Goal: Book appointment/travel/reservation

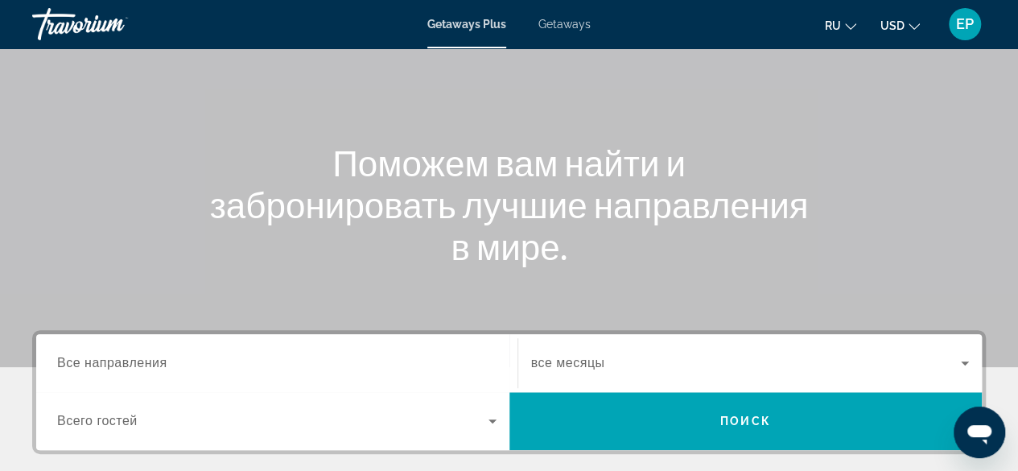
scroll to position [114, 0]
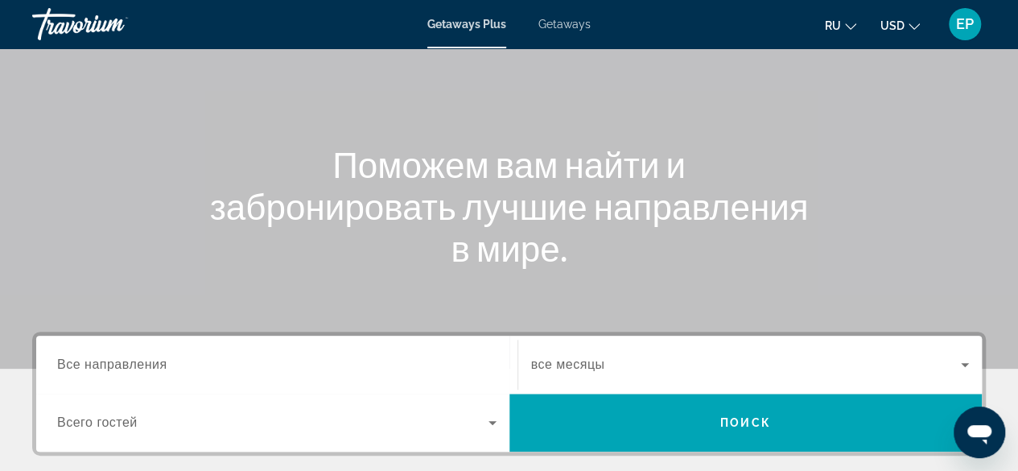
click at [468, 379] on div "Search widget" at bounding box center [276, 365] width 439 height 46
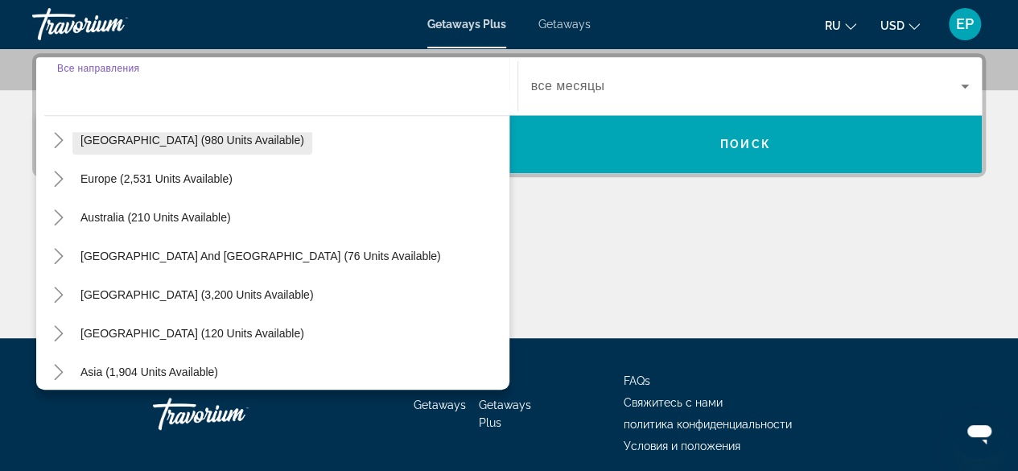
scroll to position [188, 0]
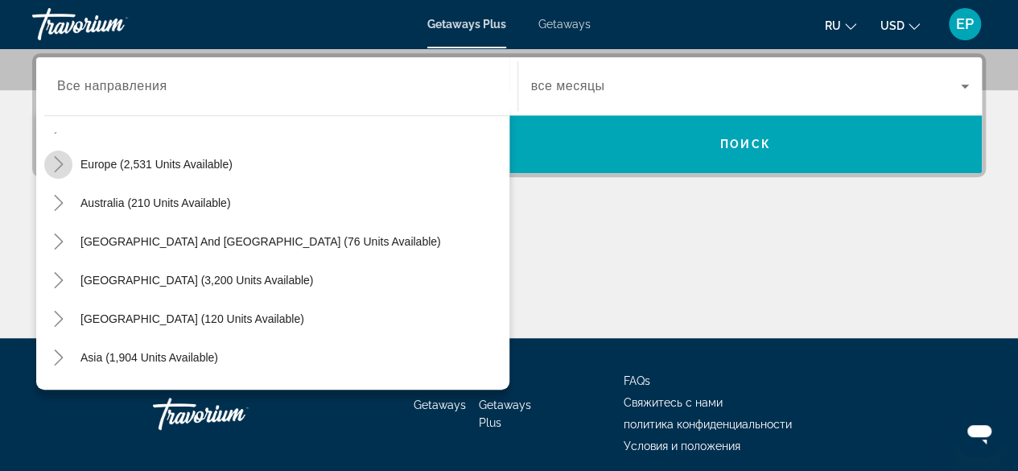
click at [63, 166] on icon "Toggle Europe (2,531 units available)" at bounding box center [59, 164] width 16 height 16
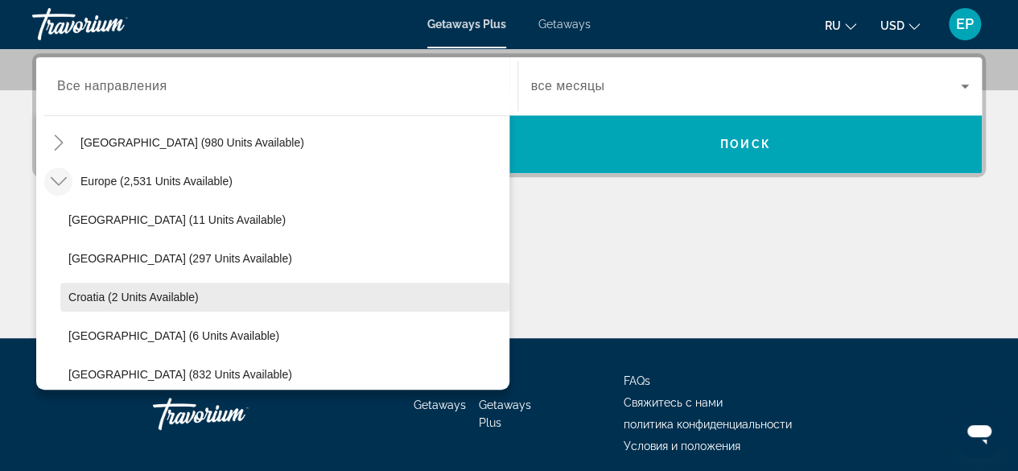
scroll to position [167, 0]
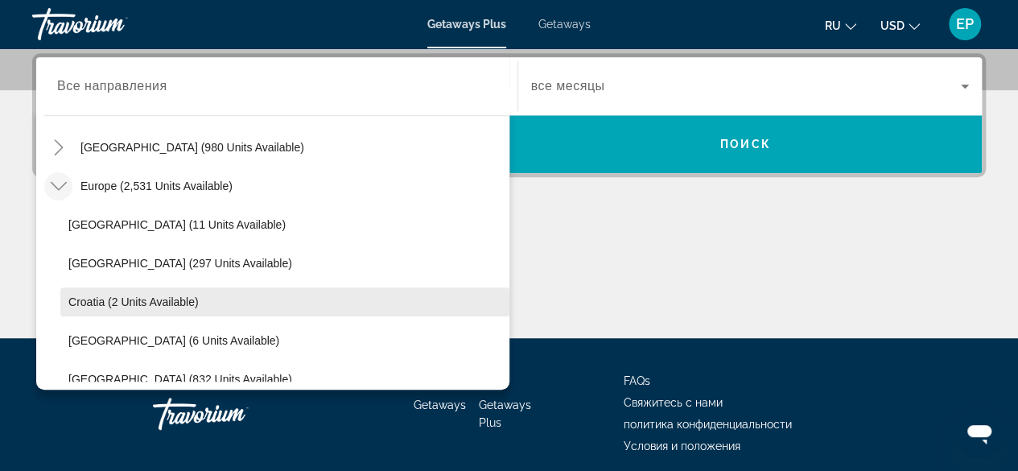
click at [161, 257] on span "[GEOGRAPHIC_DATA] (297 units available)" at bounding box center [180, 263] width 224 height 13
type input "**********"
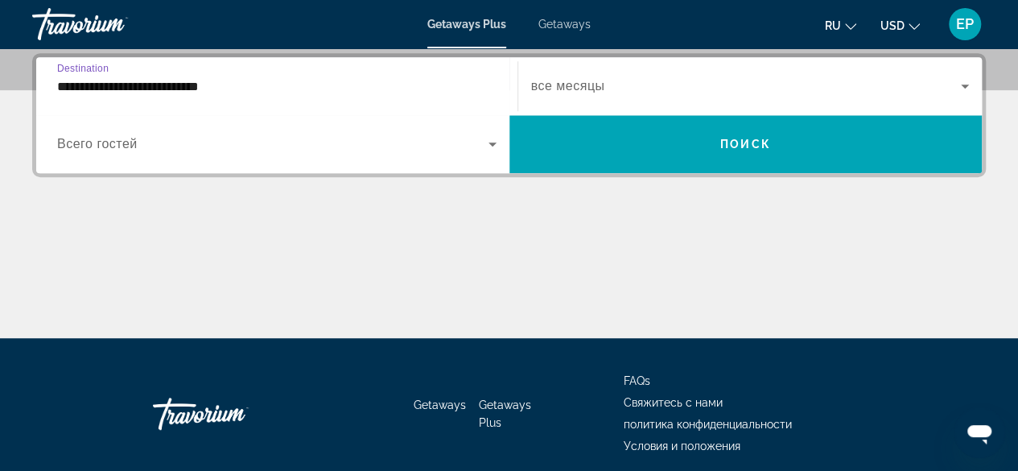
click at [612, 93] on span "Search widget" at bounding box center [746, 85] width 430 height 19
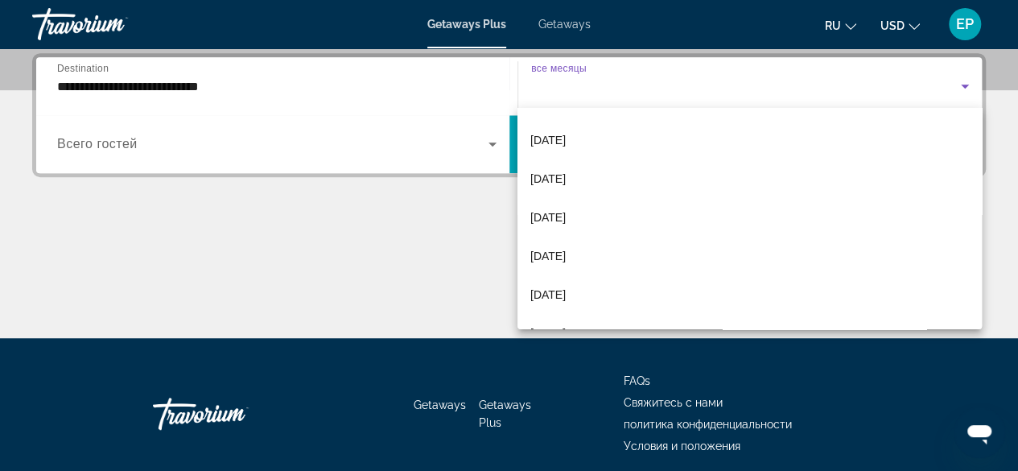
scroll to position [303, 0]
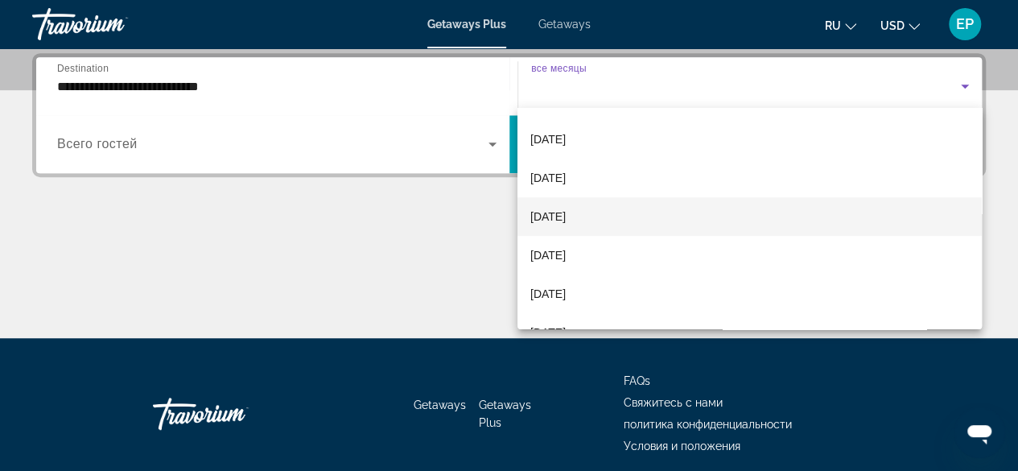
click at [607, 212] on mat-option "[DATE]" at bounding box center [749, 216] width 464 height 39
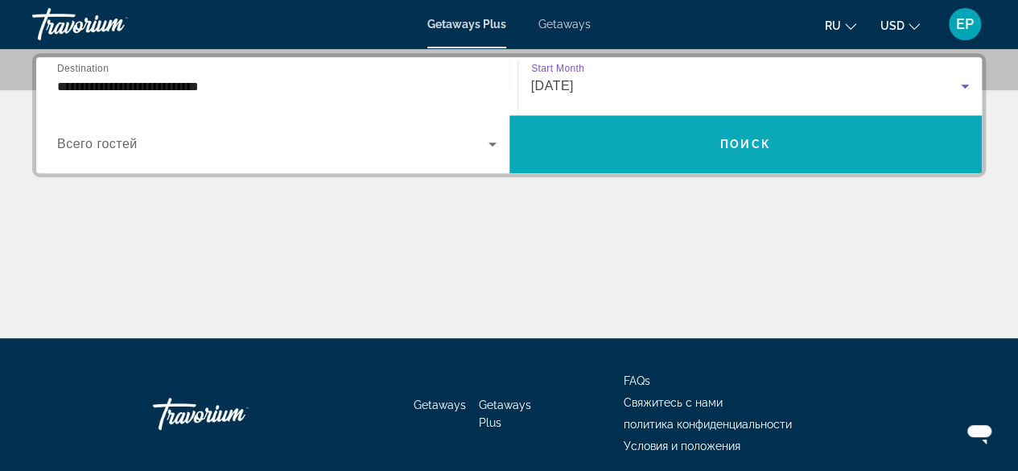
click at [591, 134] on span "Search widget" at bounding box center [745, 144] width 473 height 39
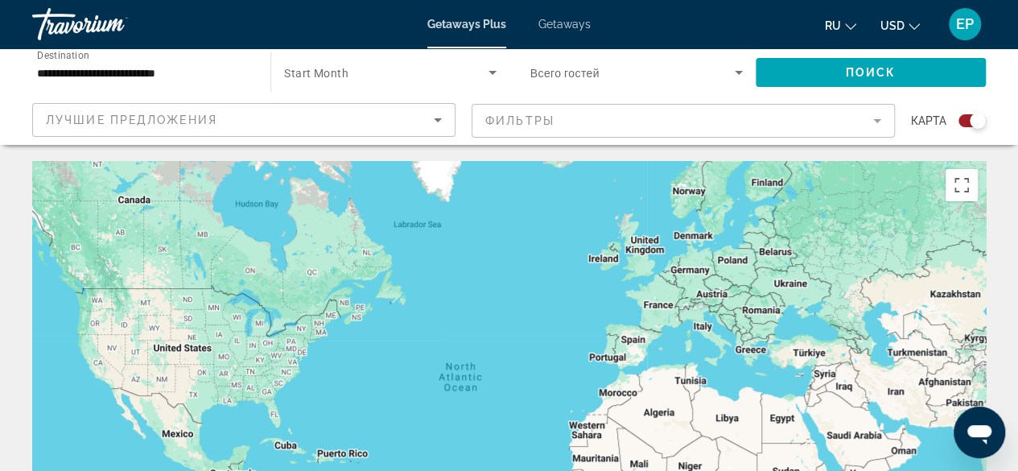
click at [435, 118] on icon "Sort by" at bounding box center [438, 120] width 8 height 4
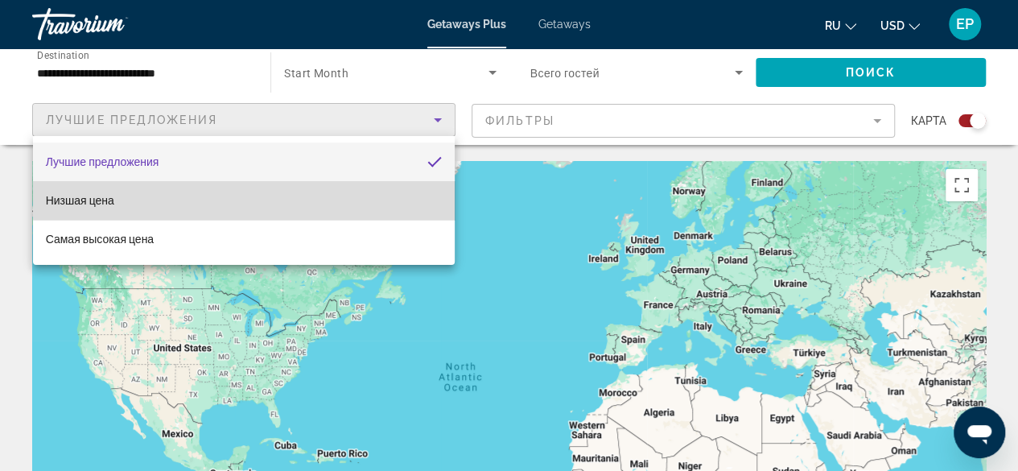
click at [270, 200] on mat-option "Низшая цена" at bounding box center [244, 200] width 422 height 39
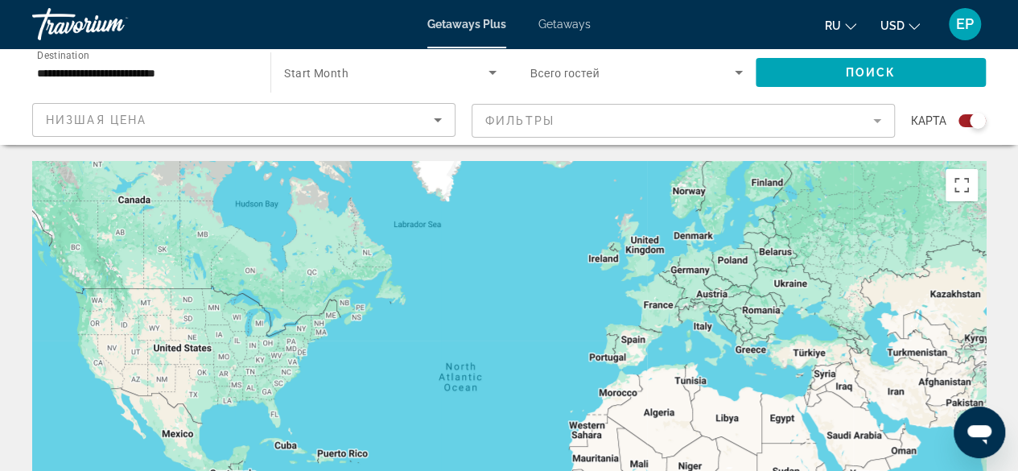
click at [493, 83] on div "Search widget" at bounding box center [390, 72] width 212 height 45
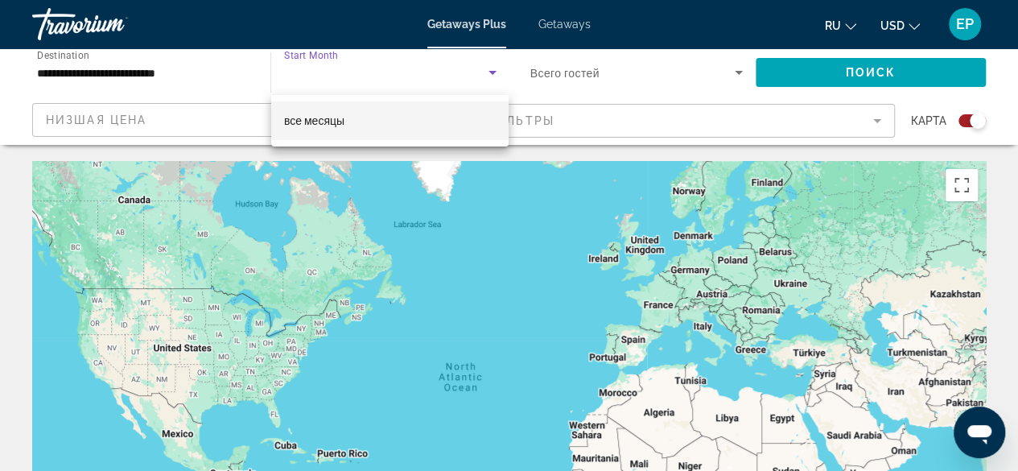
click at [381, 115] on mat-option "все месяцы" at bounding box center [390, 120] width 238 height 39
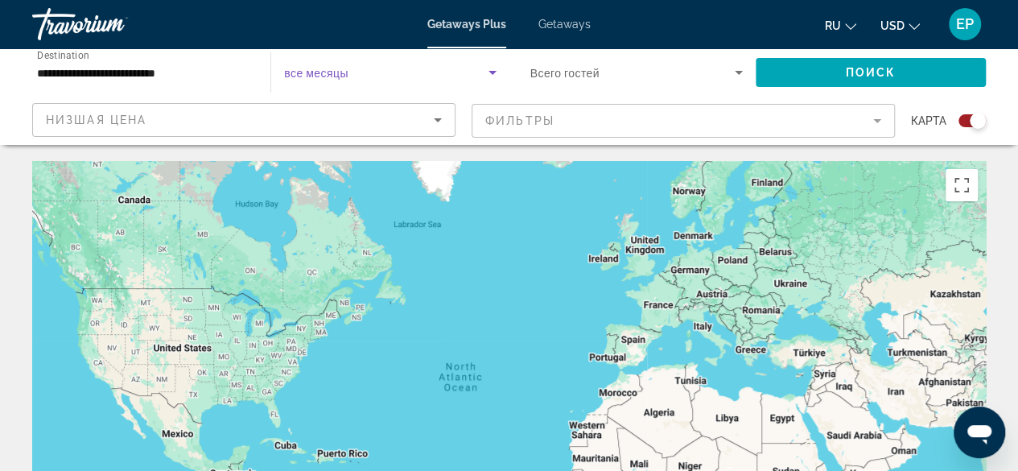
click at [228, 70] on input "**********" at bounding box center [143, 73] width 212 height 19
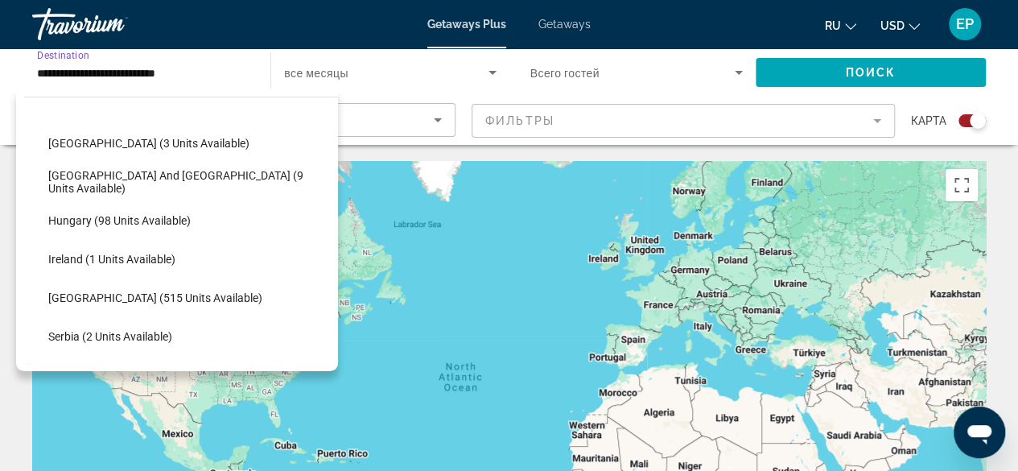
scroll to position [462, 0]
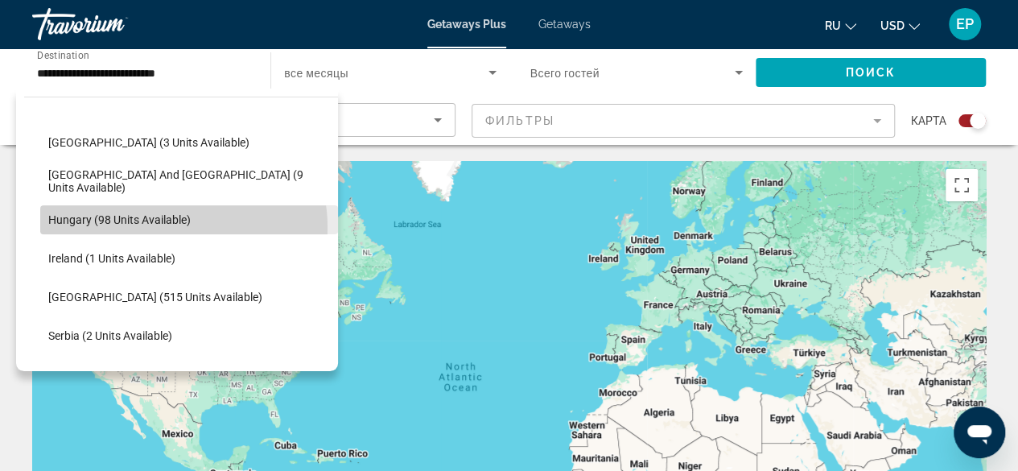
click at [175, 226] on span "Search widget" at bounding box center [189, 219] width 298 height 39
type input "**********"
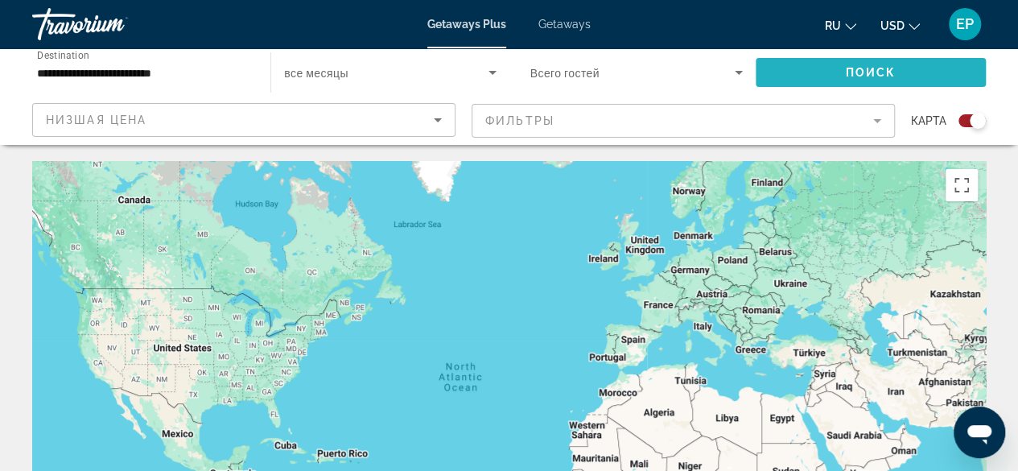
click at [855, 68] on span "Поиск" at bounding box center [871, 72] width 51 height 13
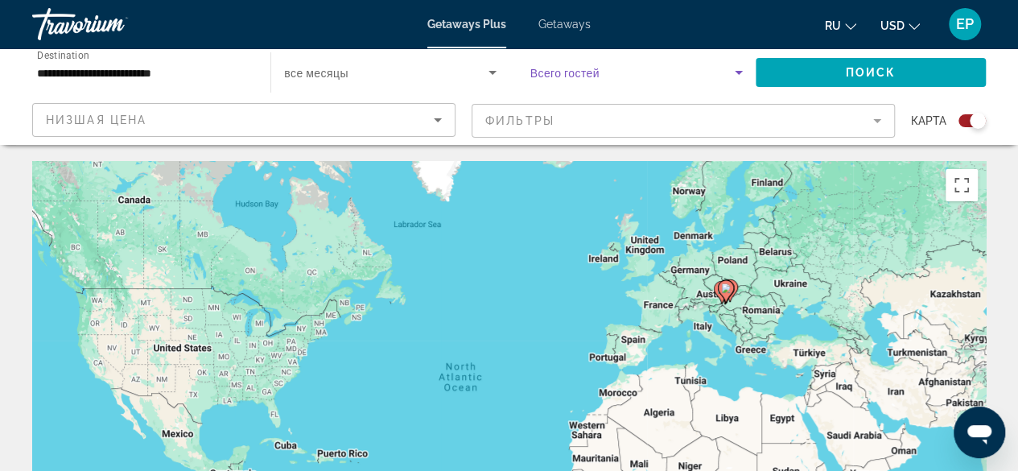
click at [726, 78] on span "Search widget" at bounding box center [632, 72] width 204 height 19
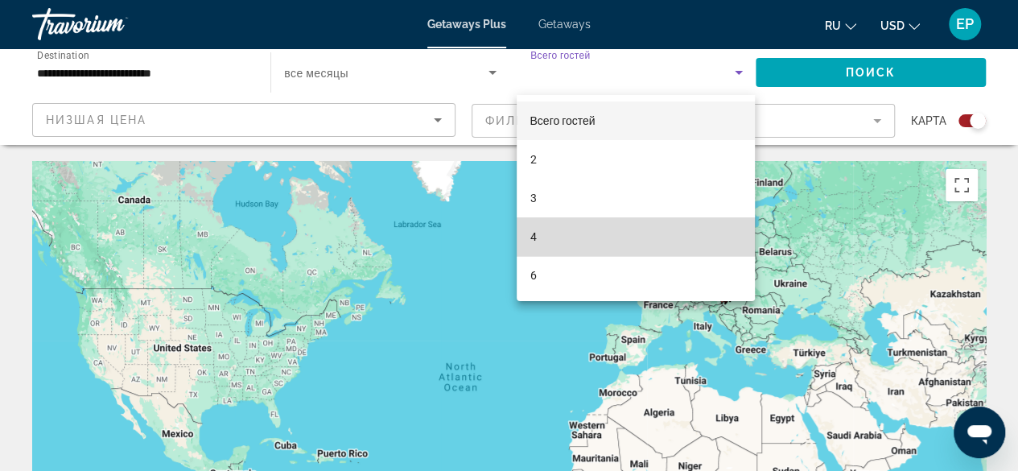
click at [629, 230] on mat-option "4" at bounding box center [635, 236] width 238 height 39
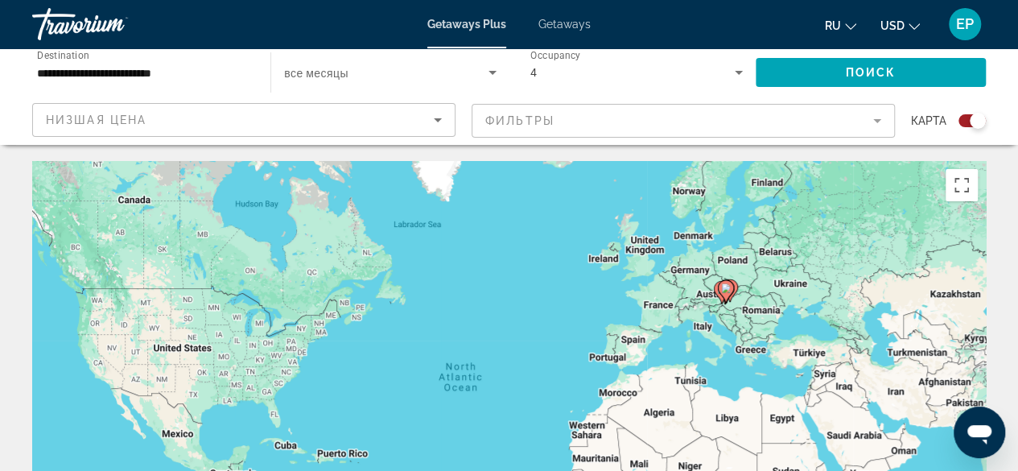
click at [558, 27] on span "Getaways" at bounding box center [564, 24] width 52 height 13
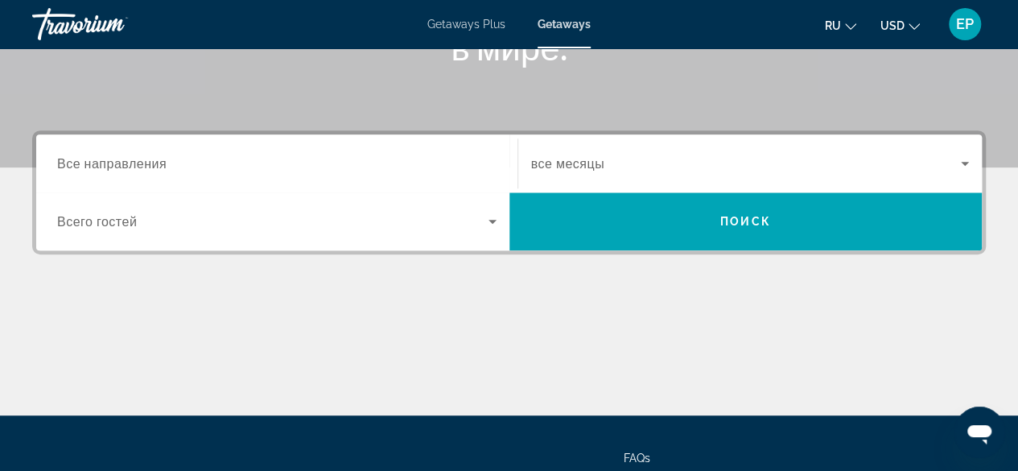
scroll to position [314, 0]
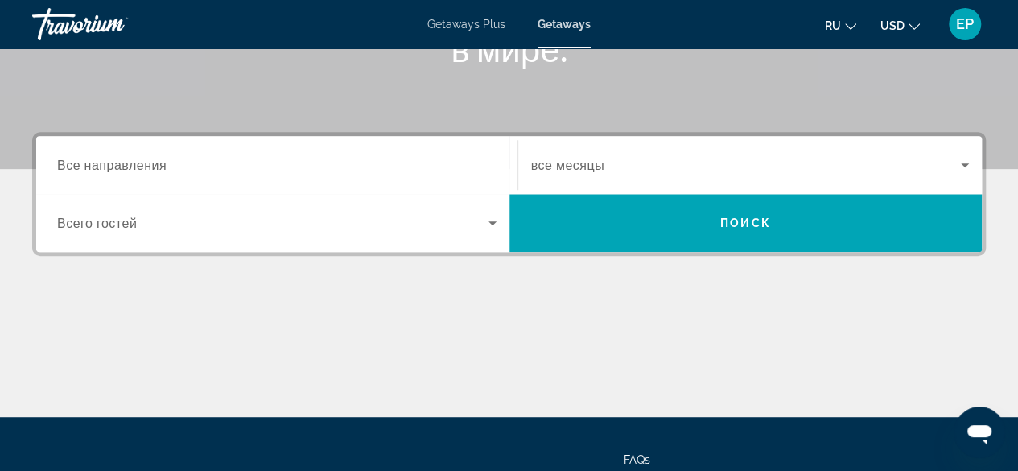
click at [501, 155] on div "Destination Все направления" at bounding box center [276, 165] width 465 height 46
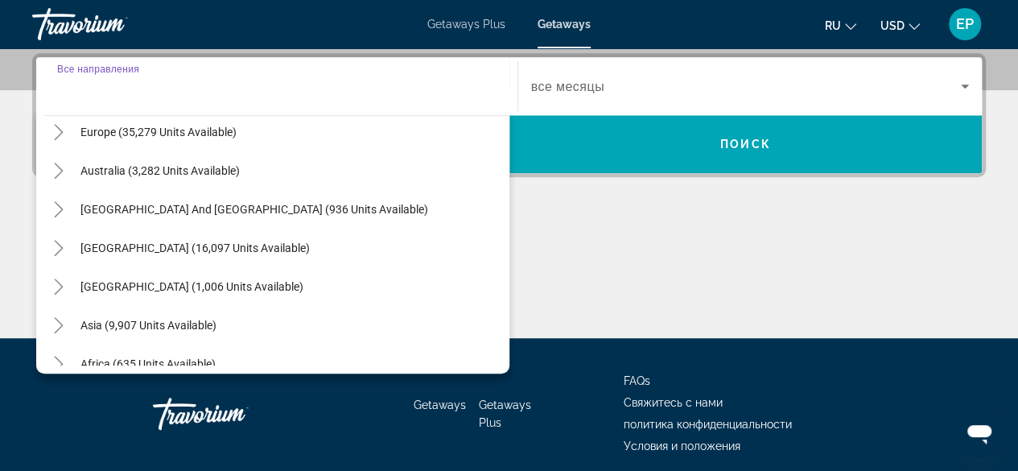
scroll to position [205, 0]
click at [60, 134] on icon "Toggle Europe (35,279 units available)" at bounding box center [59, 131] width 16 height 16
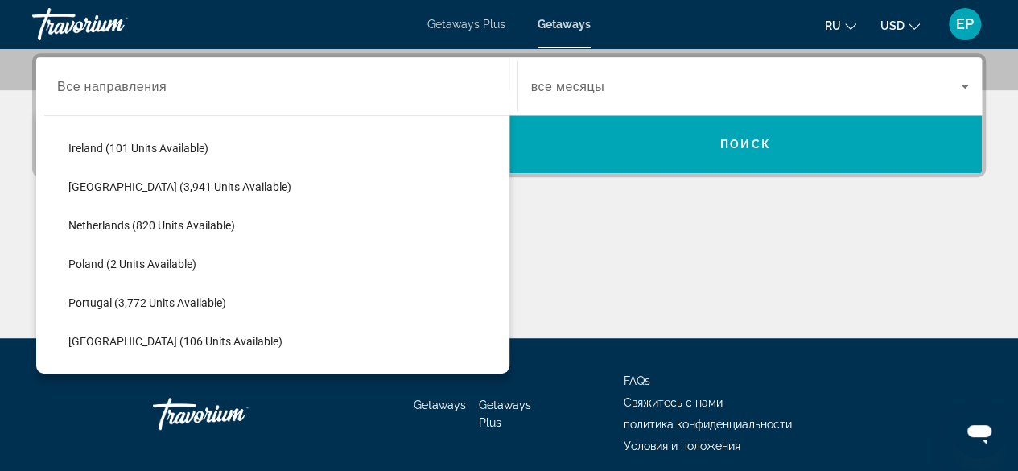
scroll to position [615, 0]
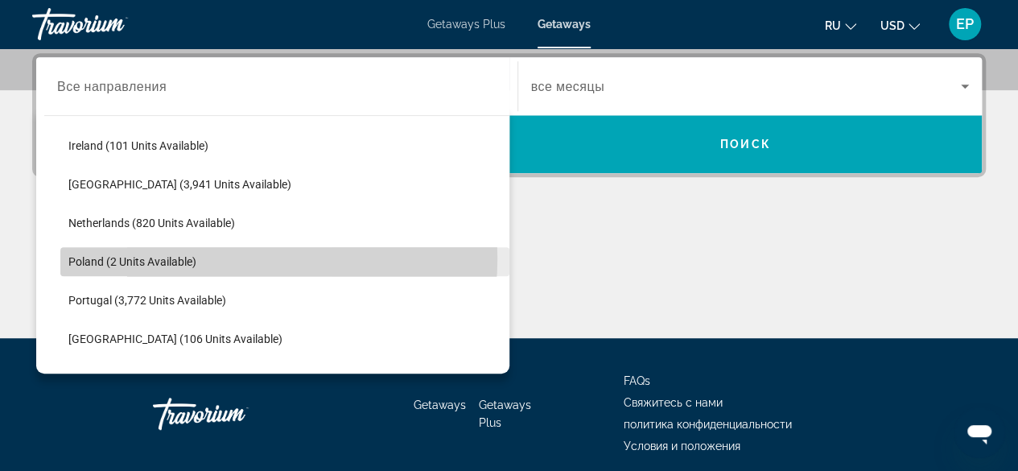
click at [209, 257] on span "Search widget" at bounding box center [284, 261] width 449 height 39
type input "**********"
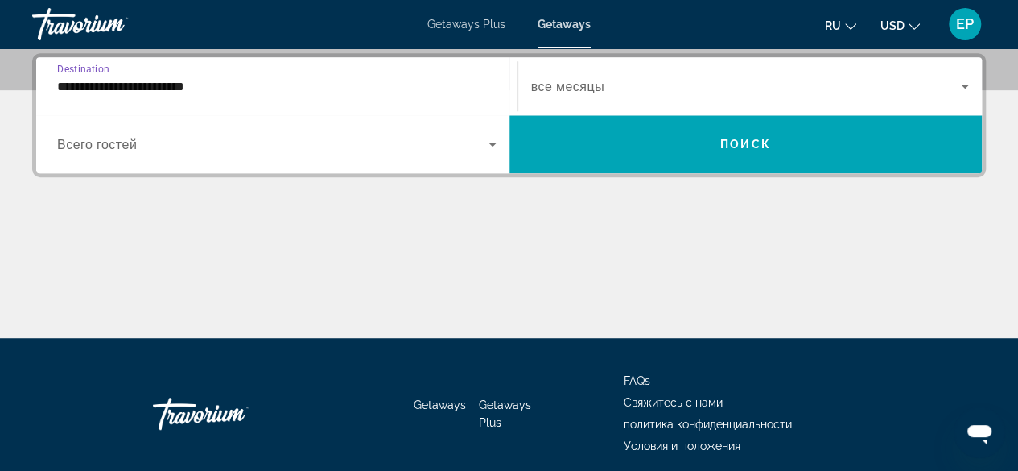
click at [677, 89] on span "Search widget" at bounding box center [746, 85] width 430 height 19
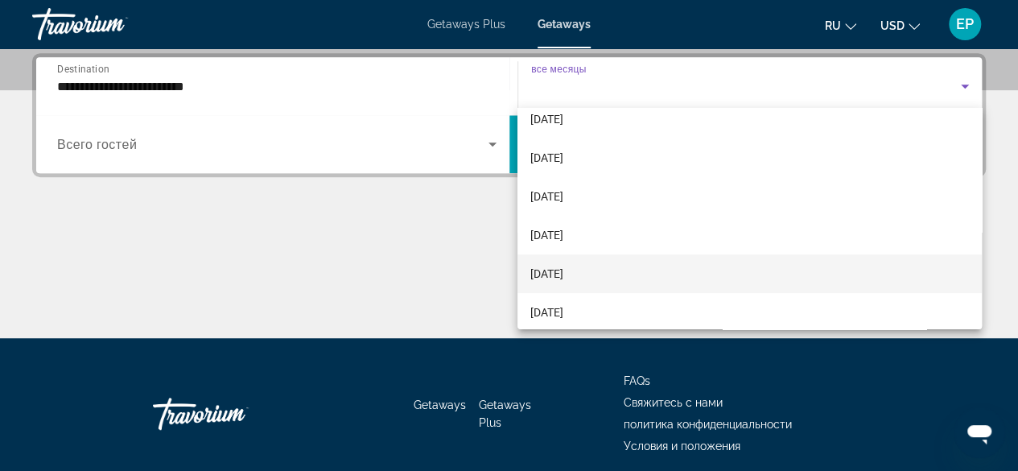
scroll to position [288, 0]
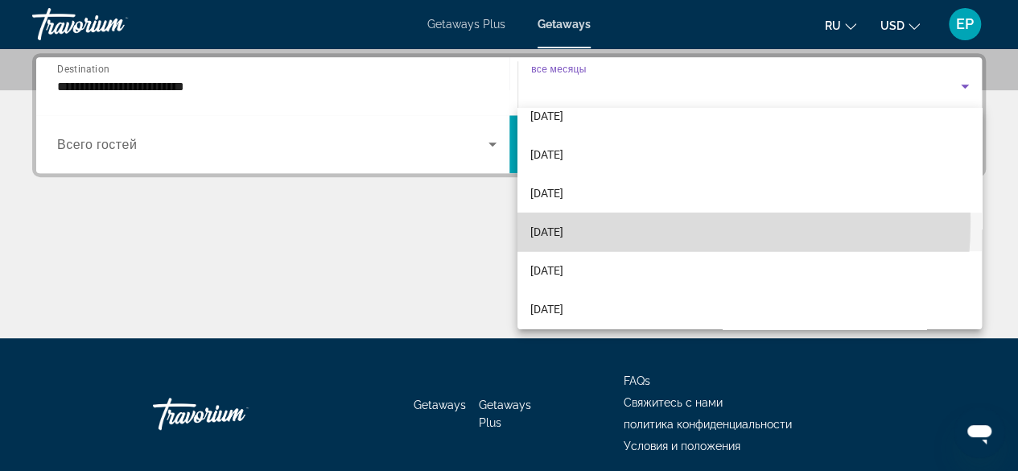
click at [600, 221] on mat-option "[DATE]" at bounding box center [749, 231] width 464 height 39
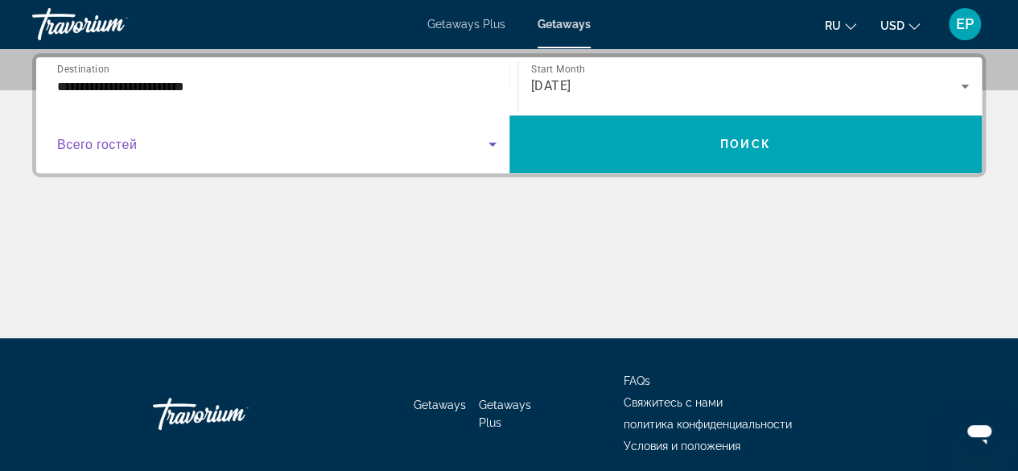
click at [485, 139] on icon "Search widget" at bounding box center [492, 143] width 19 height 19
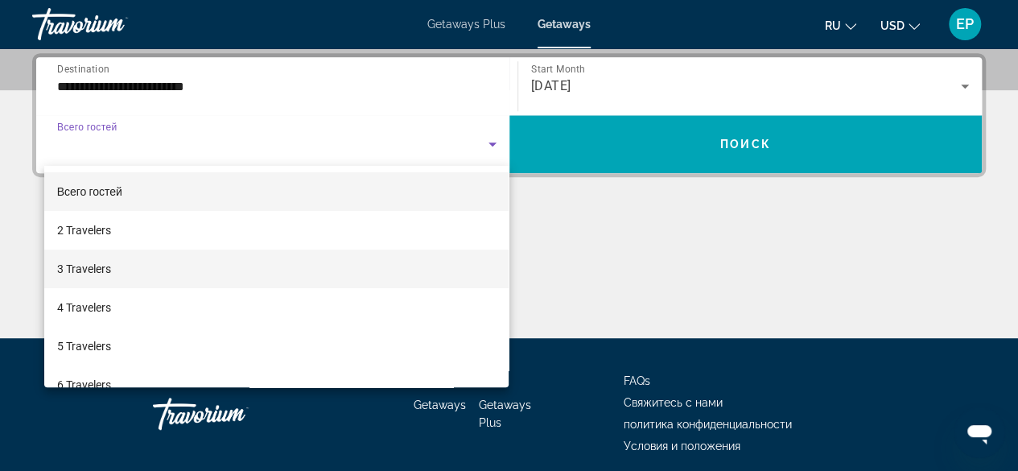
click at [309, 263] on mat-option "3 Travelers" at bounding box center [276, 268] width 465 height 39
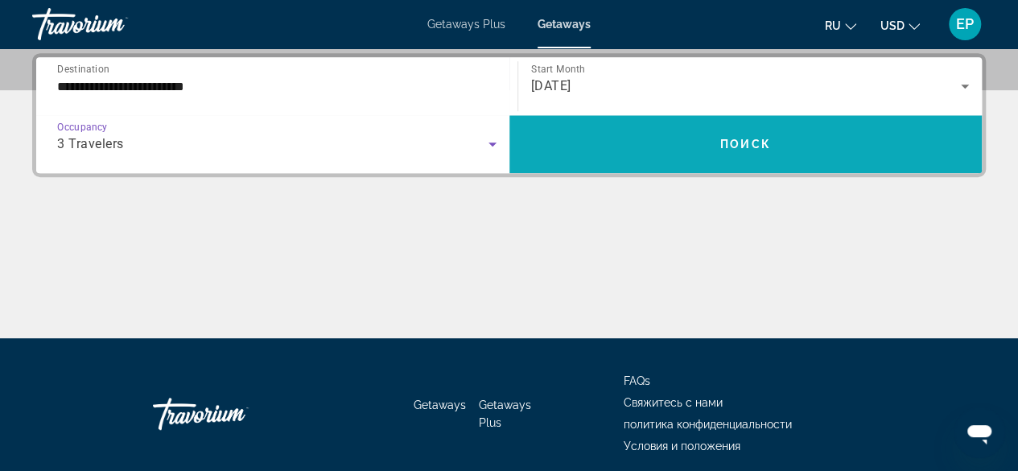
click at [707, 131] on span "Search widget" at bounding box center [745, 144] width 473 height 39
